Goal: Task Accomplishment & Management: Manage account settings

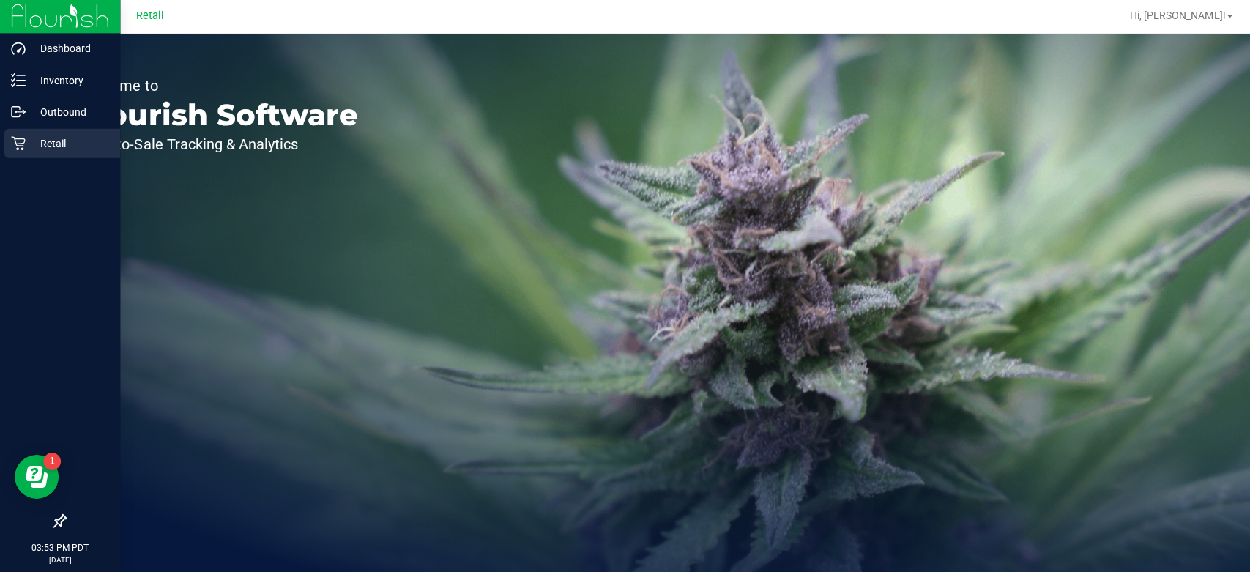
click at [0, 146] on link "Retail" at bounding box center [60, 145] width 120 height 31
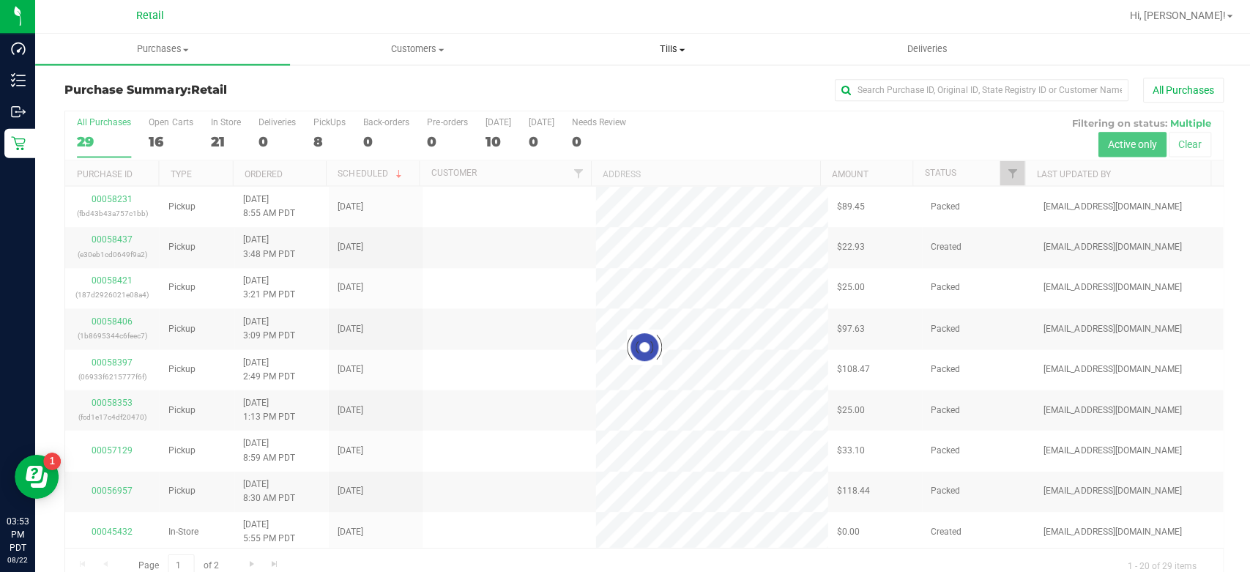
click at [677, 37] on uib-tab-heading "Tills Manage tills" at bounding box center [670, 50] width 253 height 29
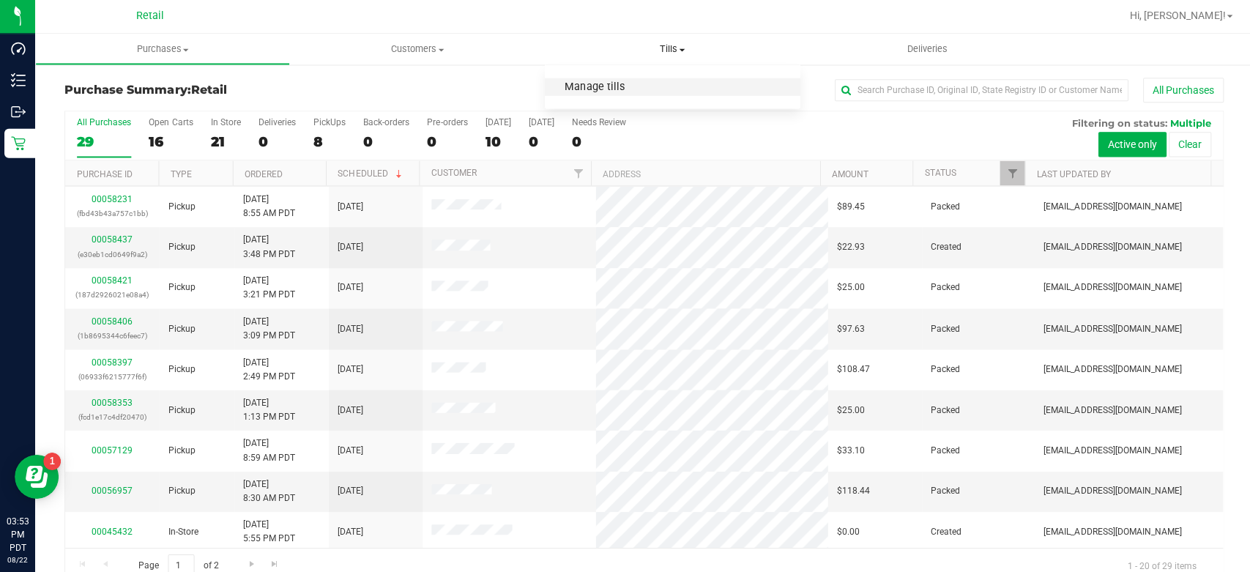
click at [627, 92] on span "Manage tills" at bounding box center [592, 88] width 99 height 12
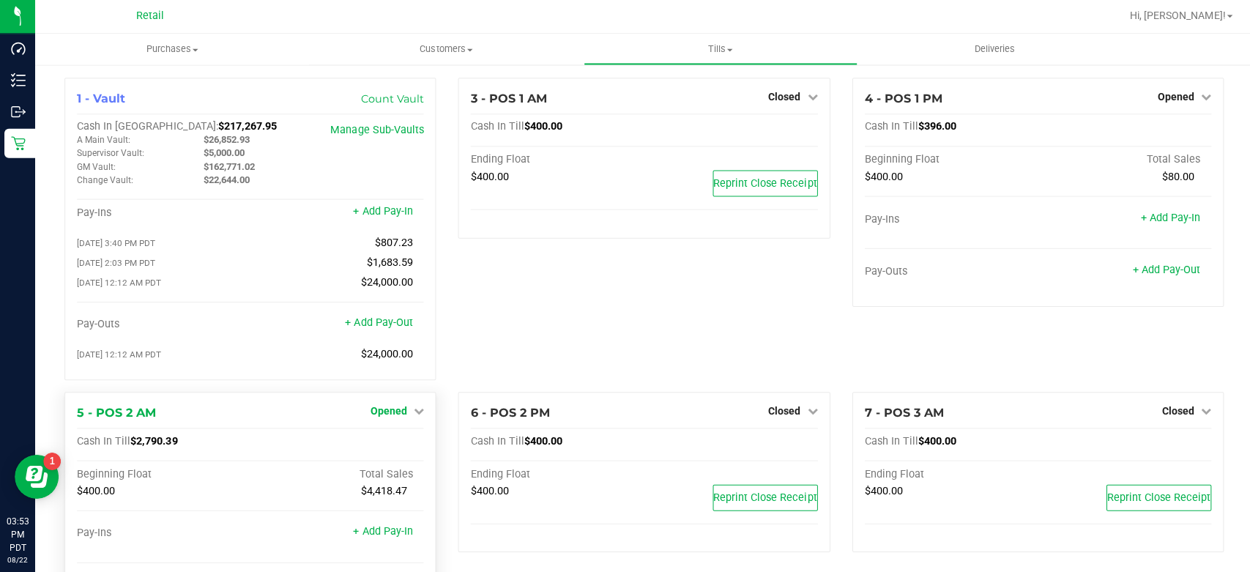
click at [384, 408] on span "Opened" at bounding box center [387, 412] width 37 height 12
click at [385, 444] on link "Close Till" at bounding box center [390, 442] width 40 height 12
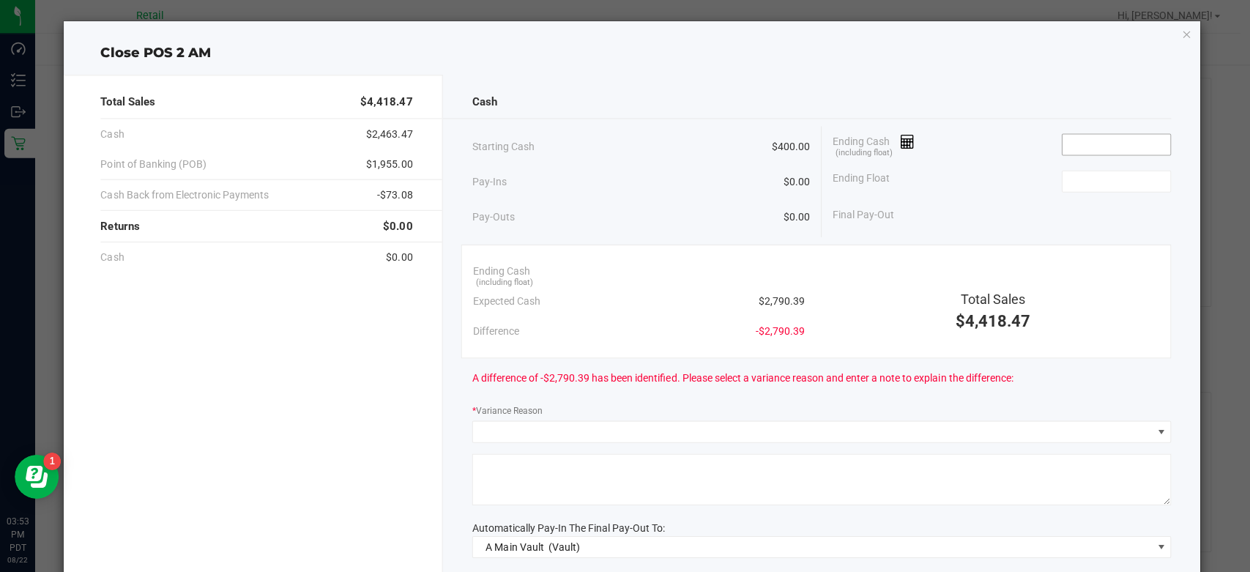
click at [1108, 141] on input at bounding box center [1114, 145] width 108 height 21
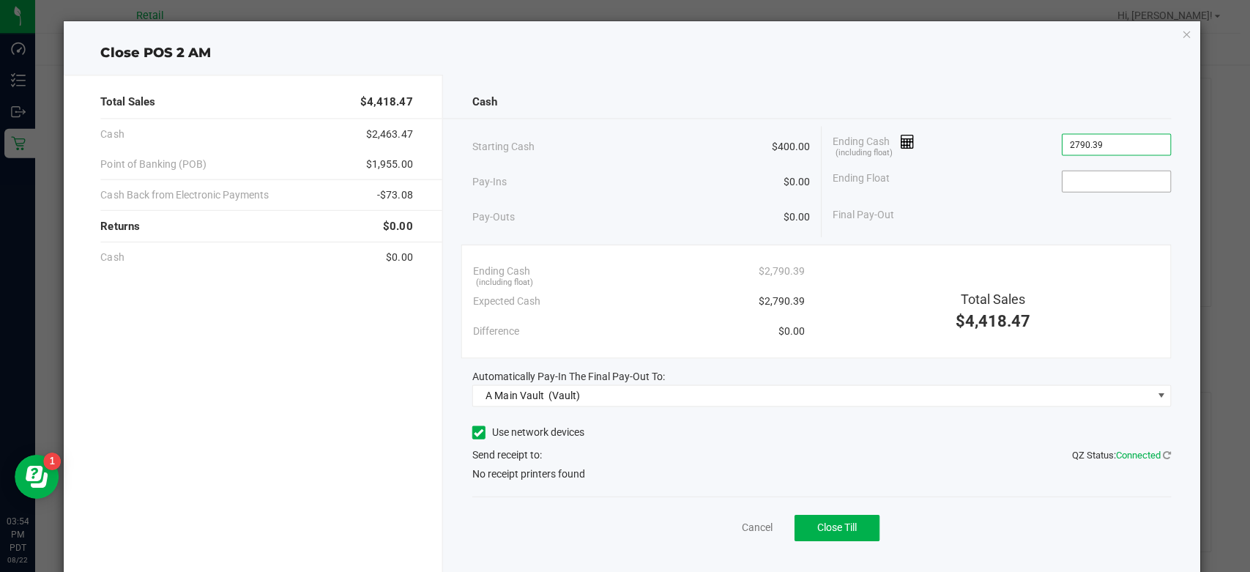
click at [1113, 179] on input at bounding box center [1114, 182] width 108 height 21
type input "$2,790.39"
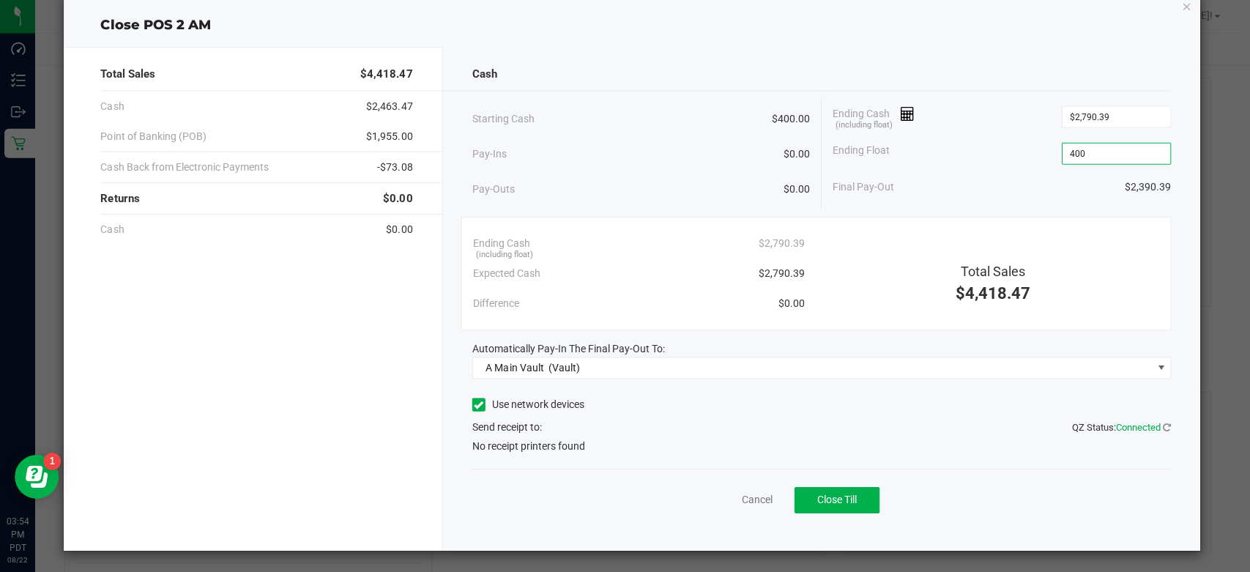
click at [476, 405] on icon at bounding box center [478, 405] width 10 height 0
click at [0, 0] on input "Use network devices" at bounding box center [0, 0] width 0 height 0
type input "$400.00"
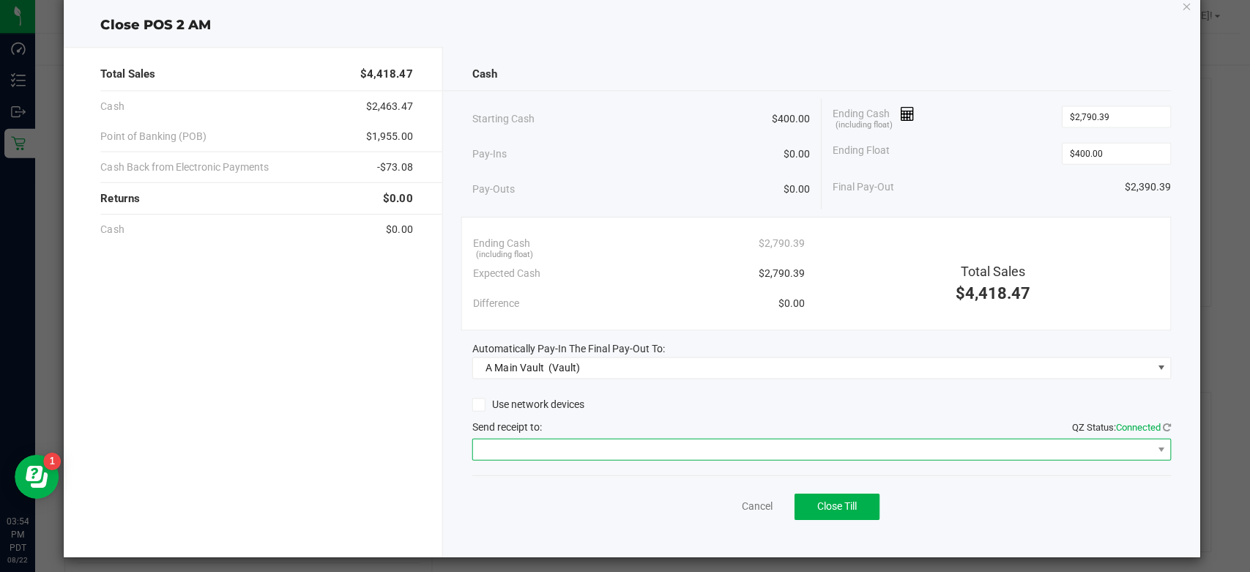
click at [619, 447] on span at bounding box center [810, 449] width 677 height 21
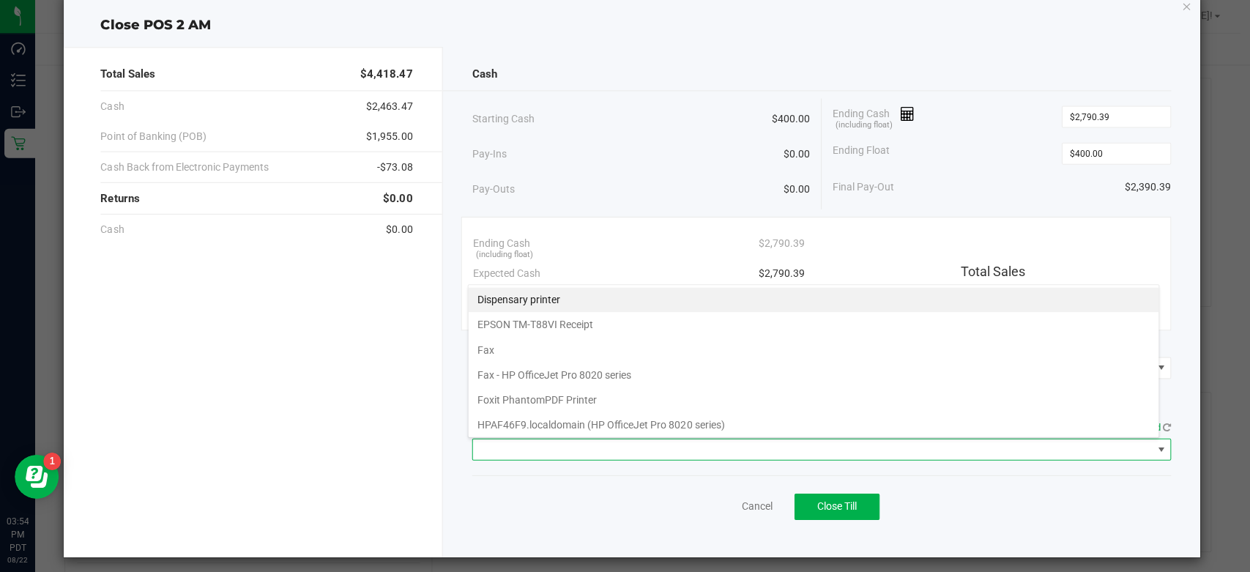
scroll to position [21, 690]
click at [566, 289] on printer "Dispensary printer" at bounding box center [811, 300] width 688 height 25
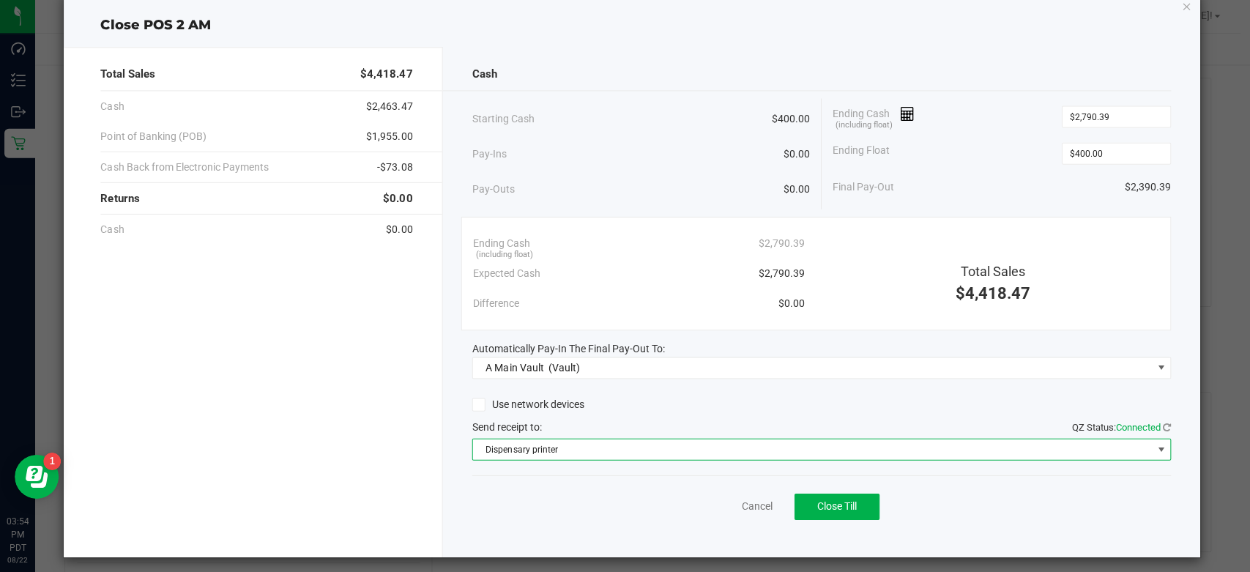
click at [603, 452] on span "Dispensary printer" at bounding box center [810, 449] width 677 height 21
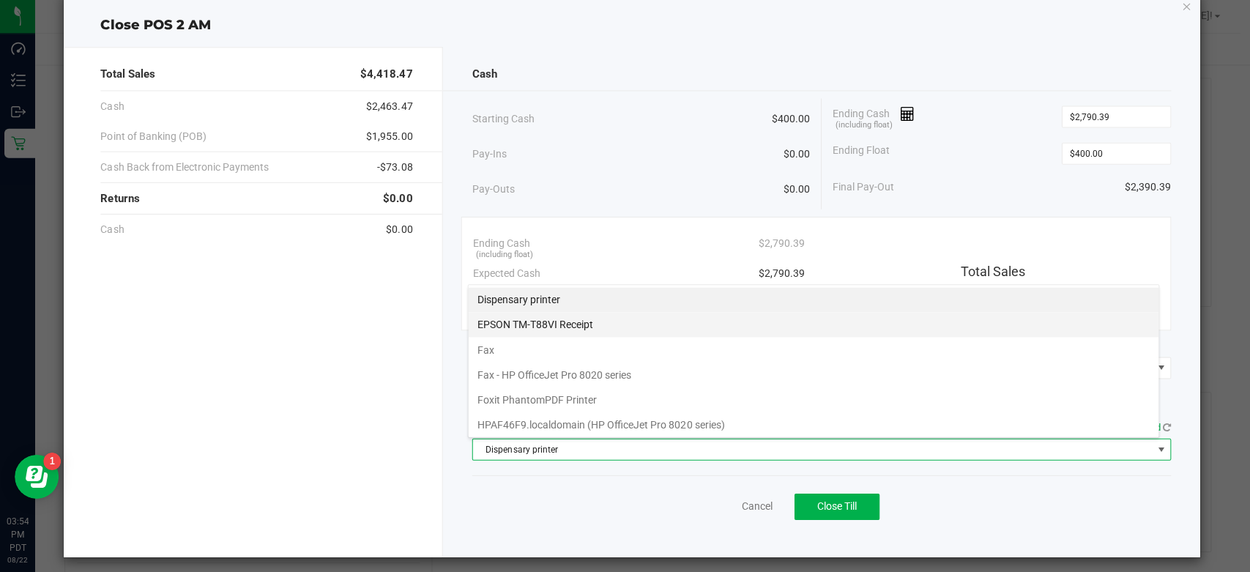
click at [569, 324] on Receipt "EPSON TM-T88VI Receipt" at bounding box center [811, 325] width 688 height 25
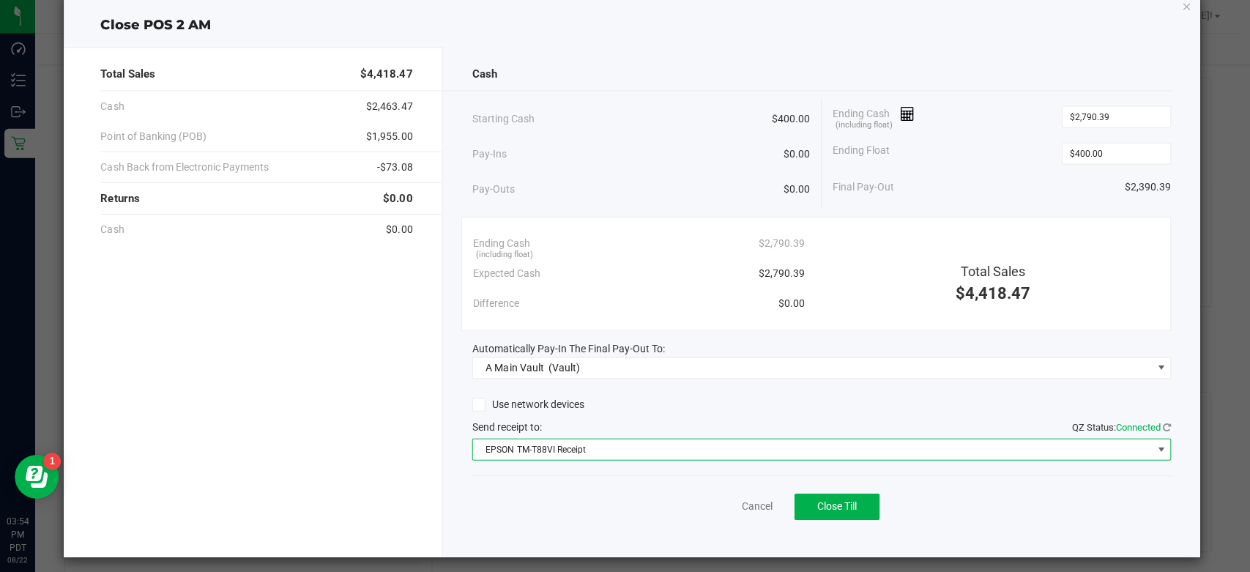
scroll to position [34, 0]
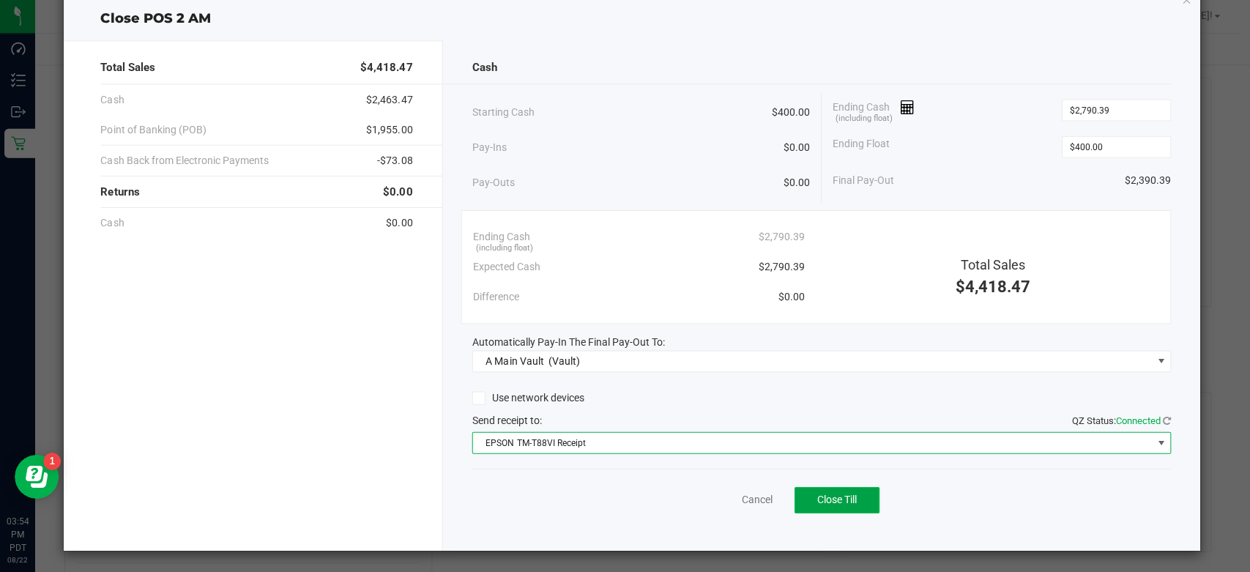
click at [836, 494] on span "Close Till" at bounding box center [835, 500] width 40 height 12
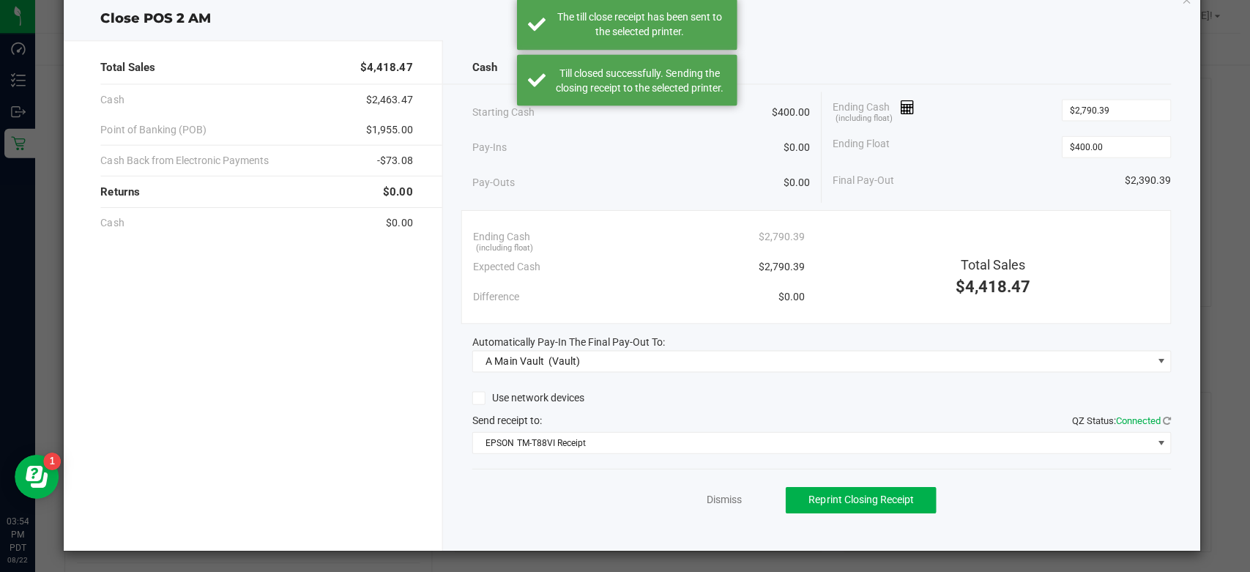
scroll to position [0, 0]
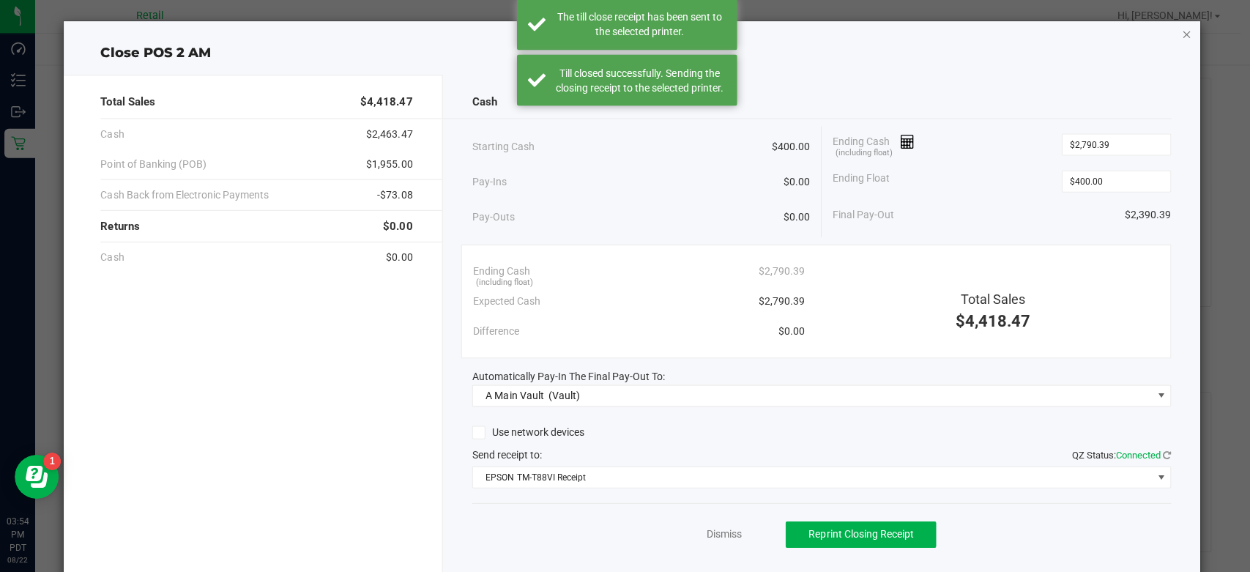
click at [1178, 36] on icon "button" at bounding box center [1183, 35] width 10 height 18
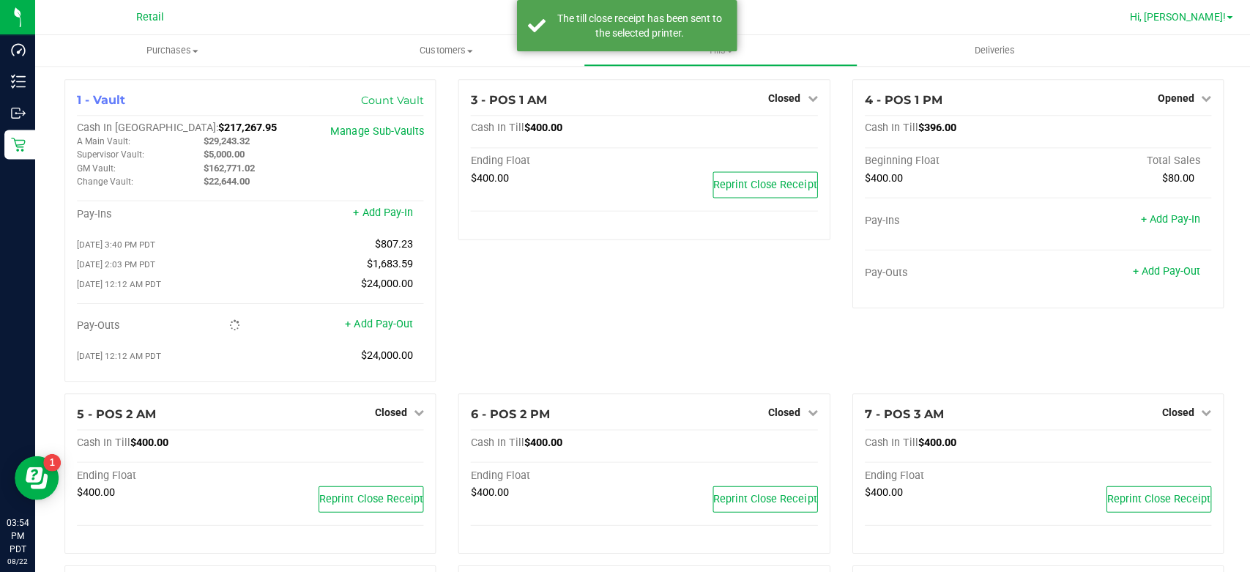
click at [1205, 13] on span "Hi, Melanie!" at bounding box center [1174, 17] width 95 height 12
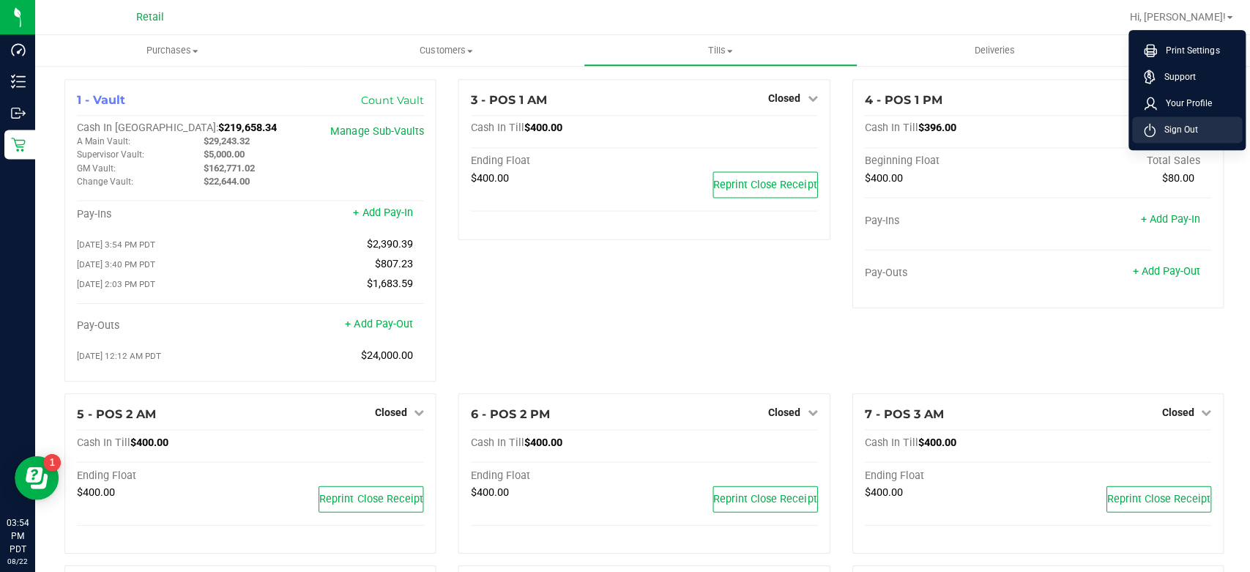
click at [1197, 130] on li "Sign Out" at bounding box center [1184, 129] width 110 height 26
